Goal: Check status

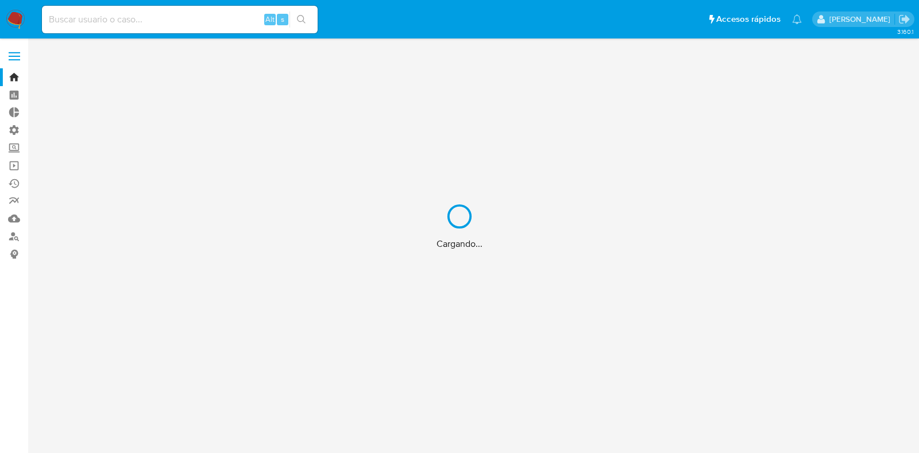
click at [14, 51] on div "Cargando..." at bounding box center [459, 226] width 919 height 453
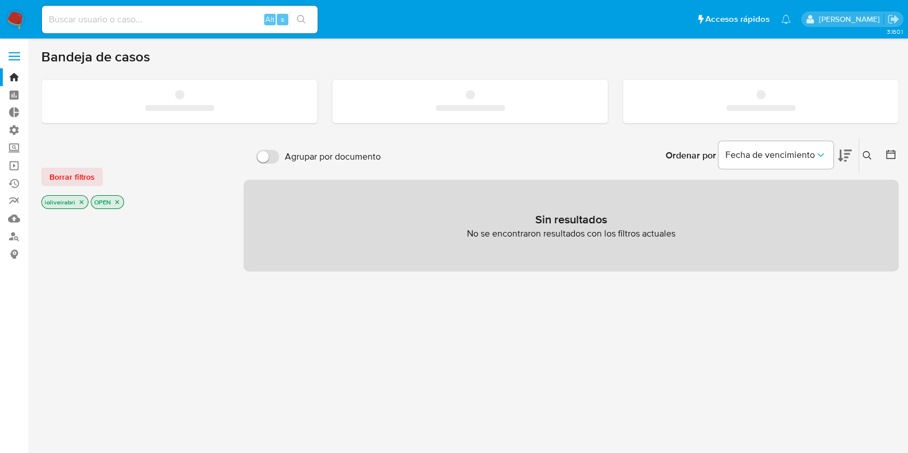
click at [13, 56] on span at bounding box center [14, 57] width 11 height 2
click at [0, 0] on input "checkbox" at bounding box center [0, 0] width 0 height 0
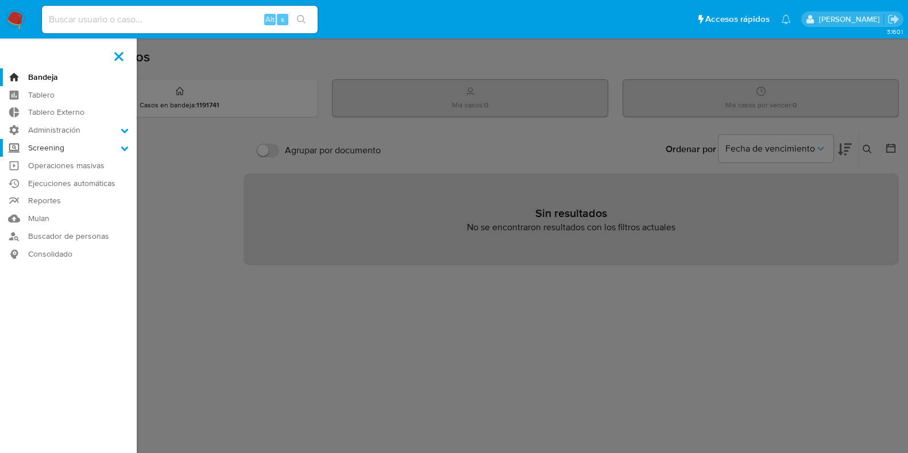
click at [72, 151] on label "Screening" at bounding box center [68, 148] width 137 height 18
click at [0, 0] on input "Screening" at bounding box center [0, 0] width 0 height 0
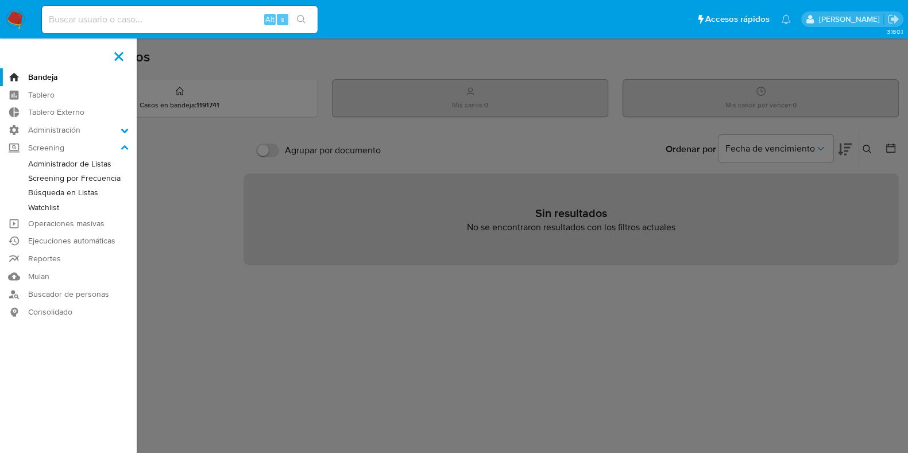
click at [99, 181] on link "Screening por Frecuencia" at bounding box center [68, 178] width 137 height 14
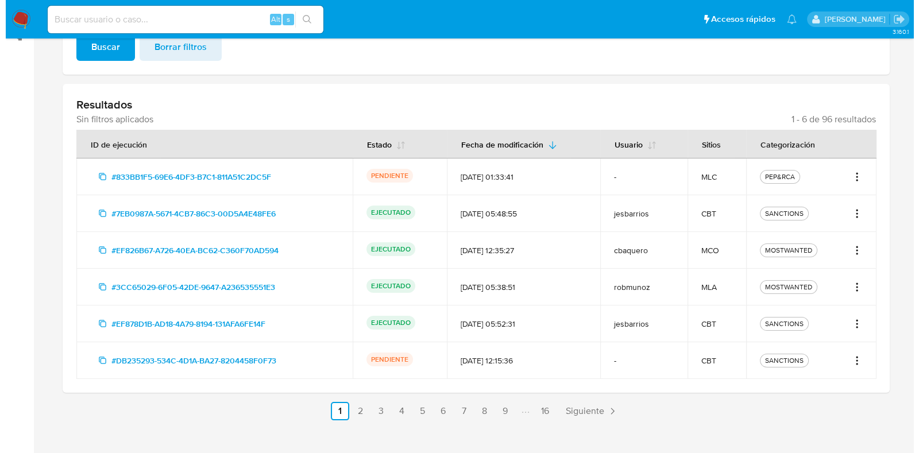
scroll to position [233, 0]
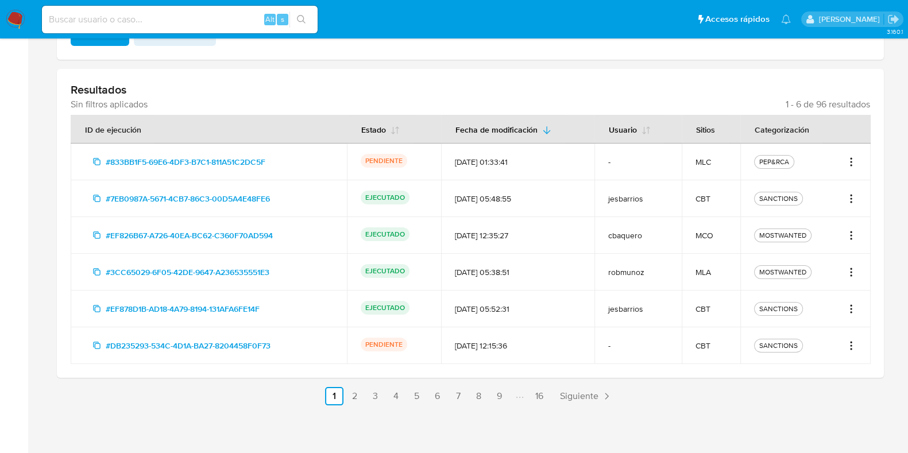
click at [853, 168] on icon "Acciones" at bounding box center [851, 162] width 11 height 14
click at [813, 185] on button "Ver detalles" at bounding box center [814, 187] width 86 height 28
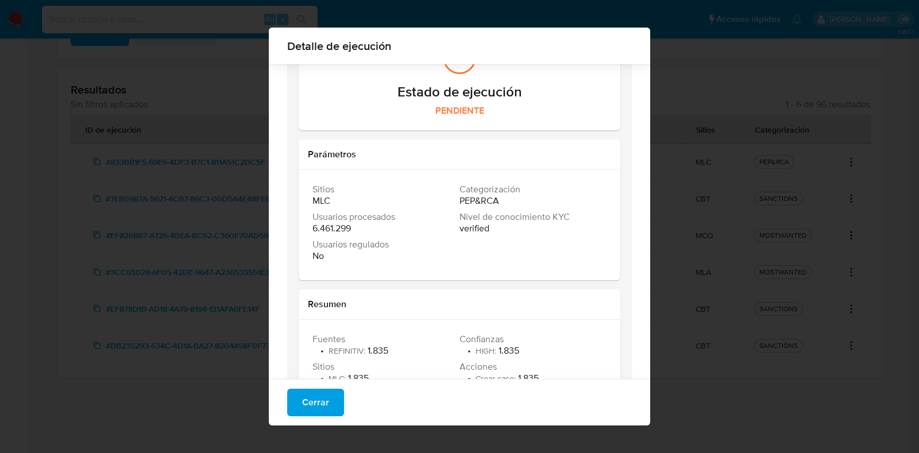
scroll to position [81, 0]
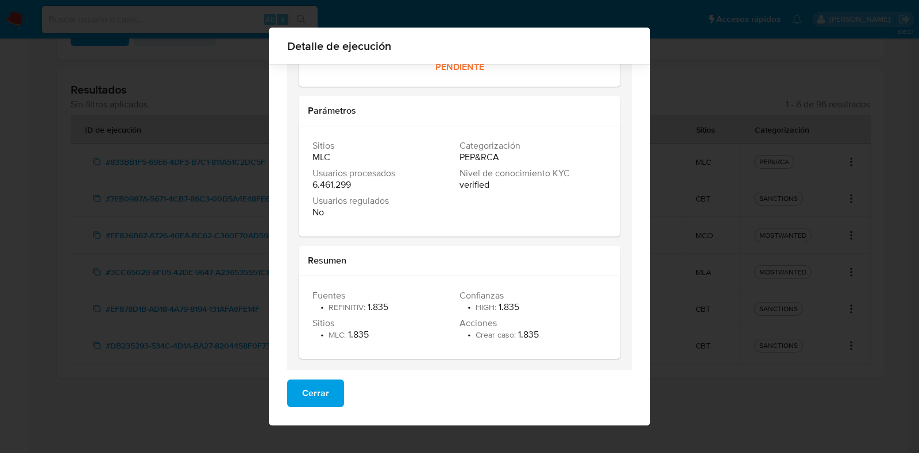
drag, startPoint x: 497, startPoint y: 303, endPoint x: 517, endPoint y: 315, distance: 23.7
click at [534, 315] on div "Fuentes • REFINITIV : 1.835 Confianzas • HIGH : 1.835 Sitios • MLC : 1.835 Acci…" at bounding box center [460, 317] width 294 height 55
drag, startPoint x: 517, startPoint y: 315, endPoint x: 585, endPoint y: 195, distance: 138.2
click at [522, 311] on div "Fuentes • REFINITIV : 1.835 Confianzas • HIGH : 1.835 Sitios • MLC : 1.835 Acci…" at bounding box center [460, 317] width 294 height 55
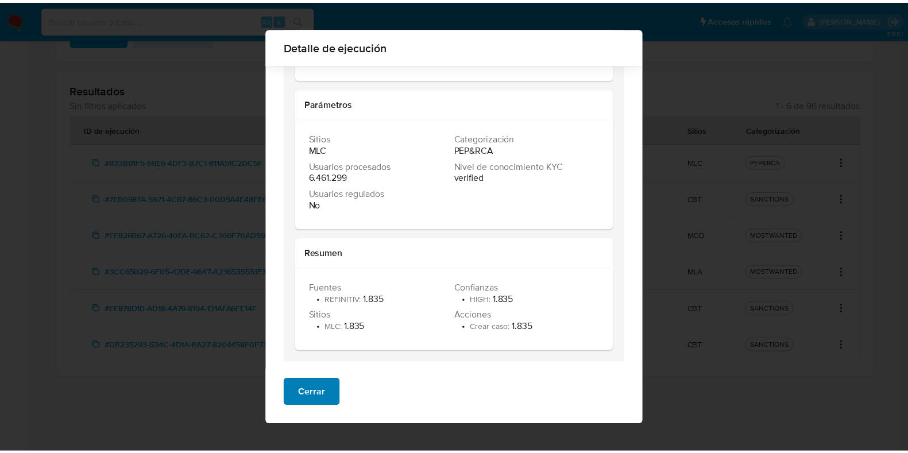
scroll to position [90, 0]
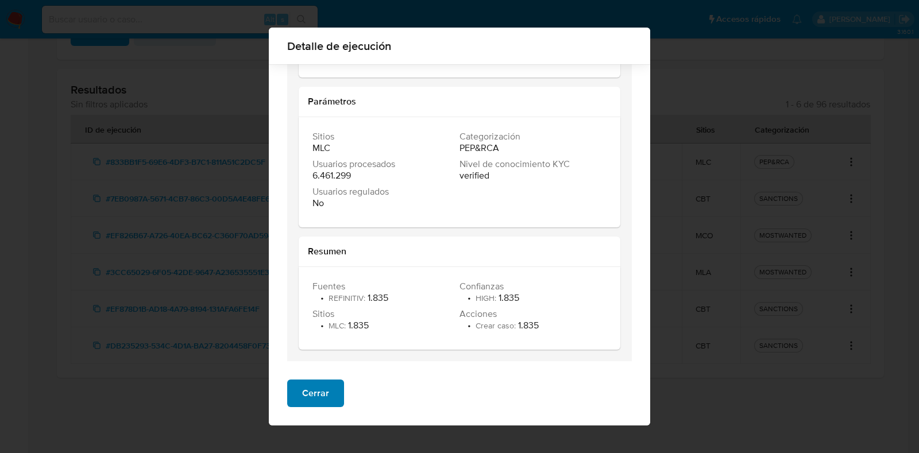
click at [314, 393] on span "Cerrar" at bounding box center [315, 393] width 27 height 25
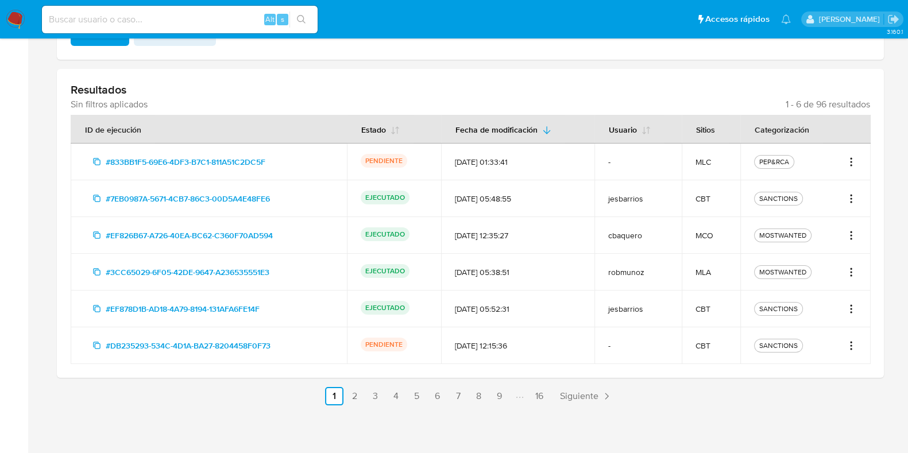
drag, startPoint x: 358, startPoint y: 159, endPoint x: 608, endPoint y: 184, distance: 250.5
click at [608, 184] on tbody "#833BB1F5-69E6-4DF3-B7C1-811A51C2DC5F PENDIENTE [DATE] 01:33:41 - MLC PEP&RCA #…" at bounding box center [471, 254] width 800 height 221
